Goal: Task Accomplishment & Management: Manage account settings

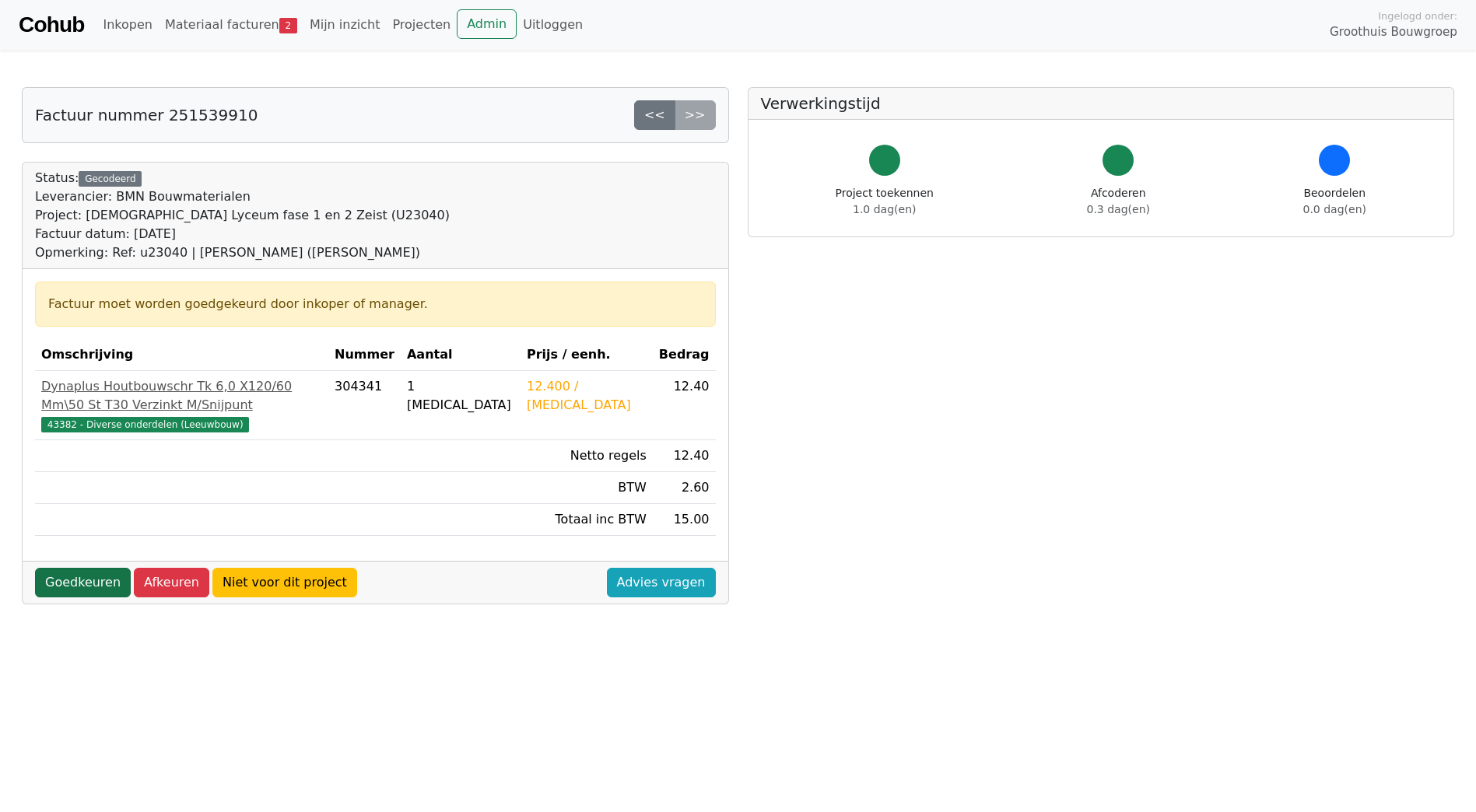
click at [99, 595] on link "Goedkeuren" at bounding box center [83, 583] width 95 height 29
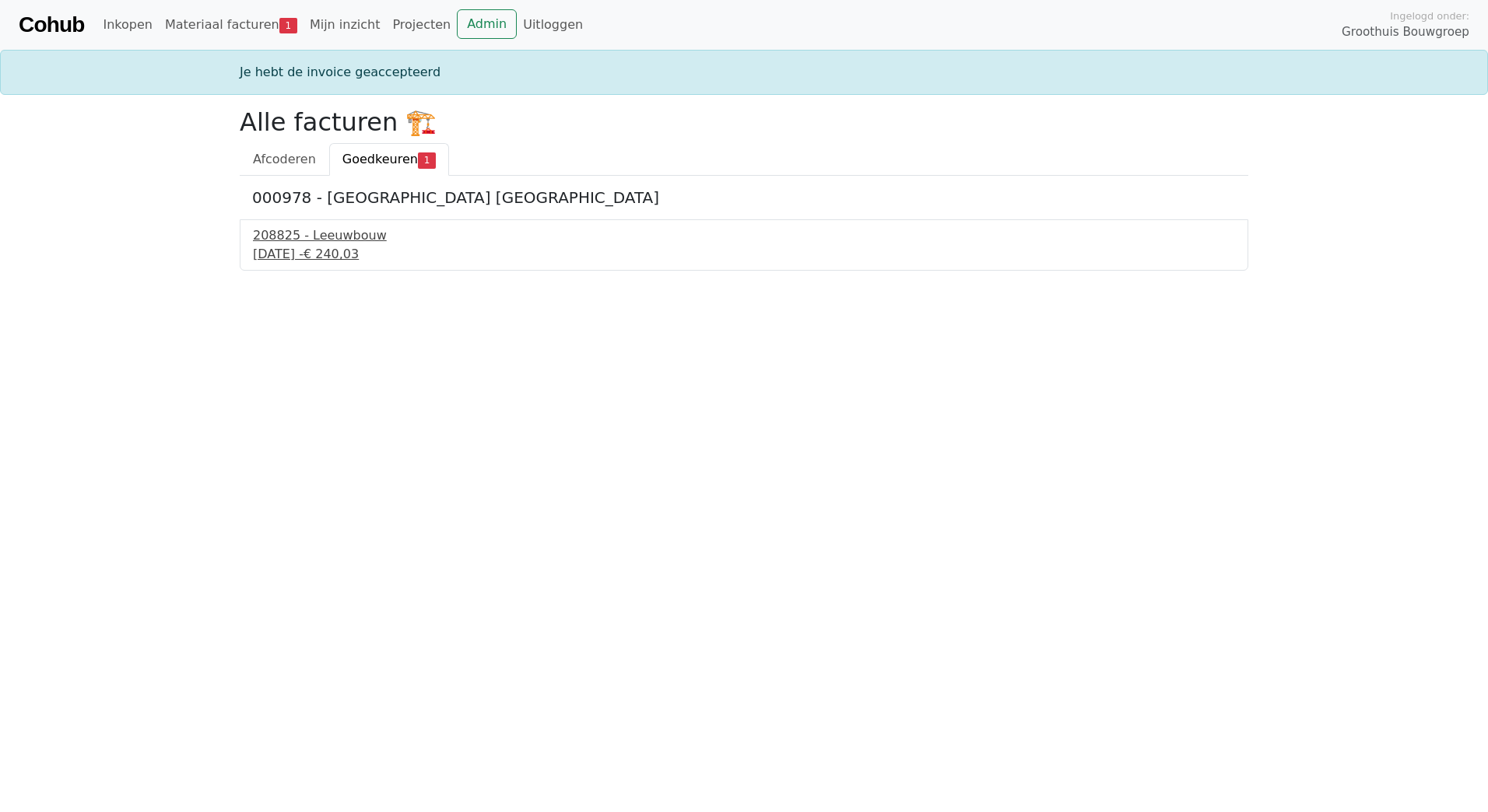
click at [333, 235] on div "208825 - Leeuwbouw" at bounding box center [744, 235] width 982 height 19
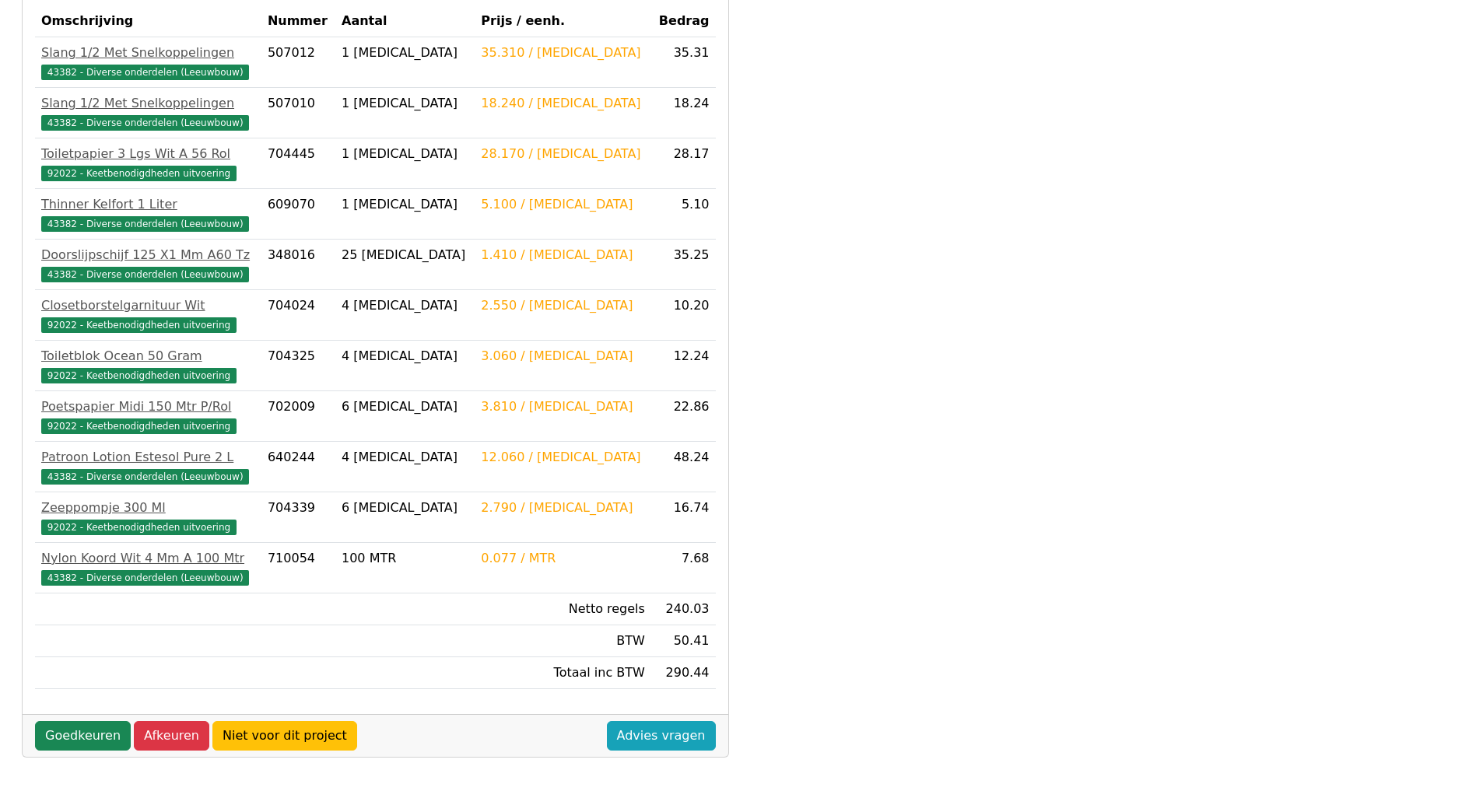
scroll to position [341, 0]
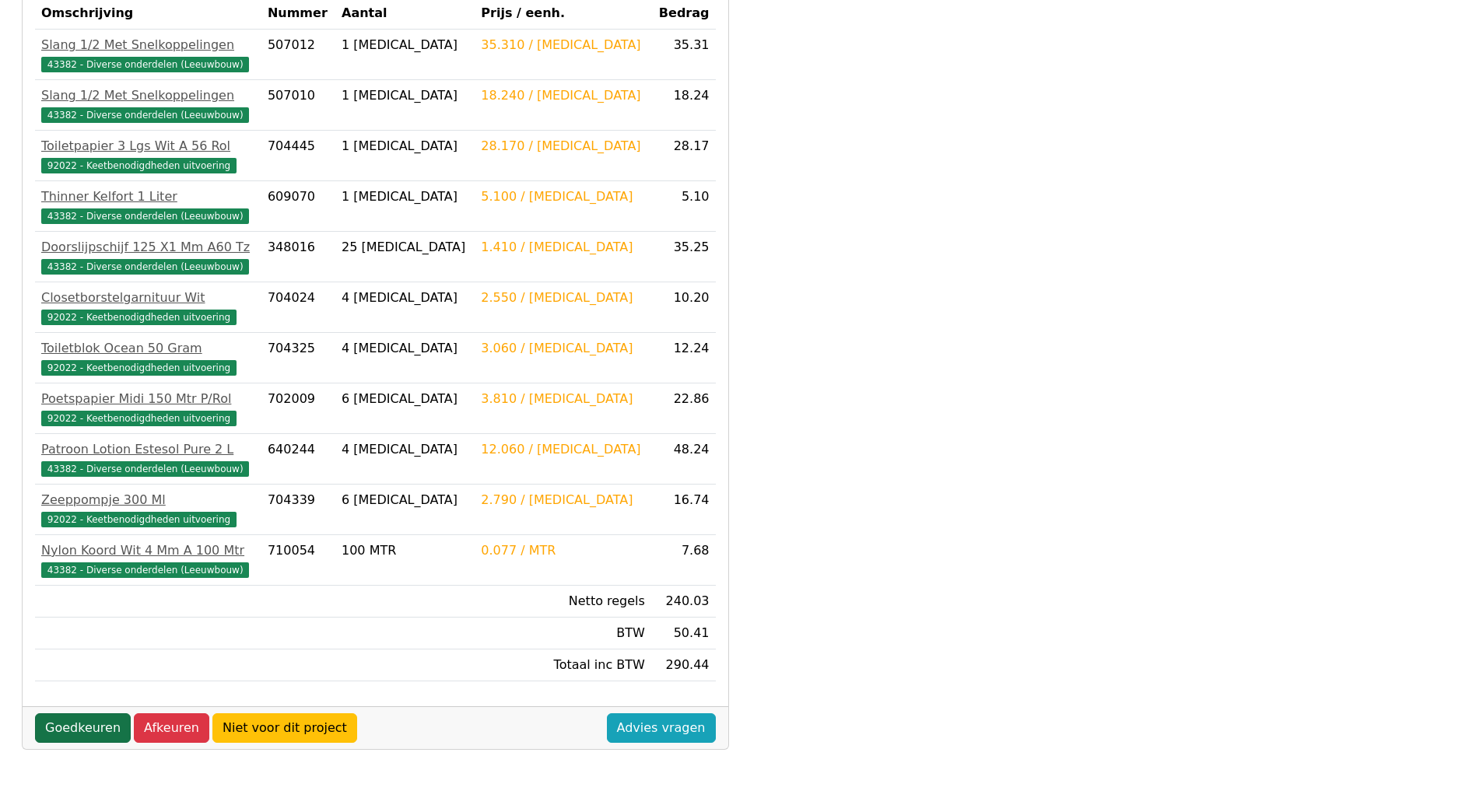
click at [90, 730] on link "Goedkeuren" at bounding box center [83, 728] width 95 height 29
